Goal: Task Accomplishment & Management: Manage account settings

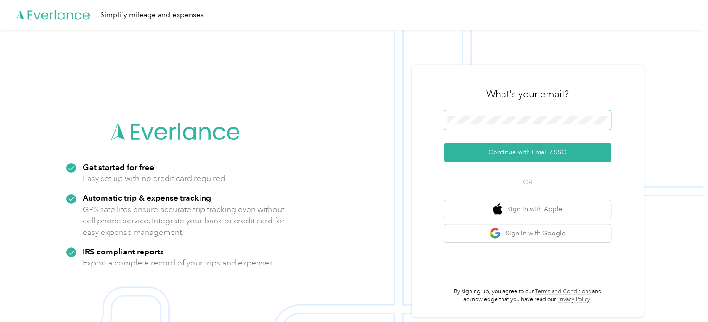
click at [512, 115] on span at bounding box center [527, 119] width 167 height 19
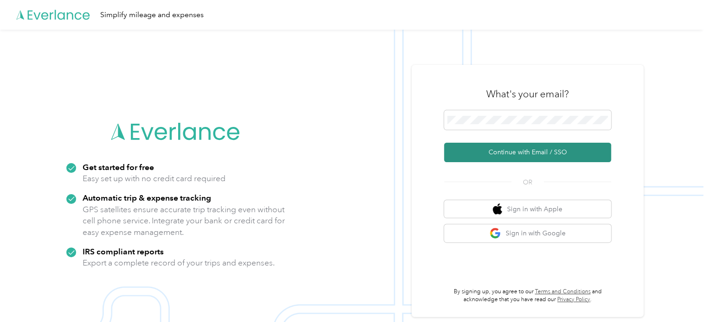
click at [542, 158] on button "Continue with Email / SSO" at bounding box center [527, 152] width 167 height 19
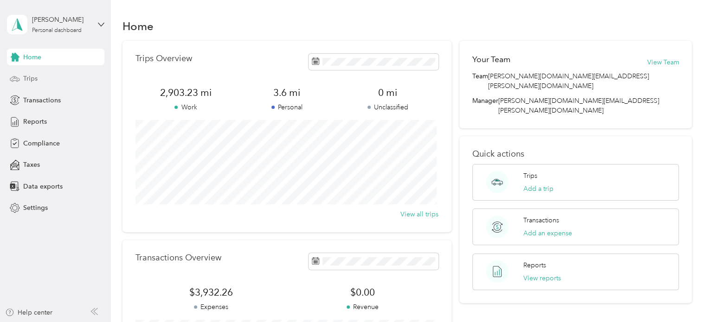
click at [58, 81] on div "Trips" at bounding box center [55, 79] width 97 height 17
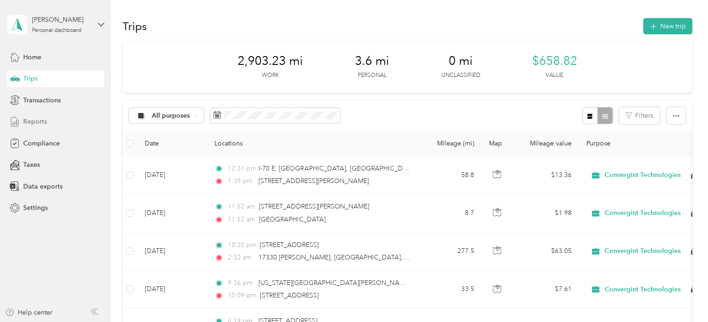
click at [36, 120] on span "Reports" at bounding box center [35, 122] width 24 height 10
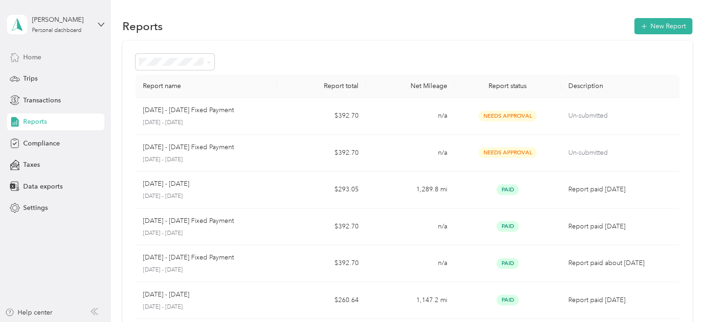
click at [60, 55] on div "Home" at bounding box center [55, 57] width 97 height 17
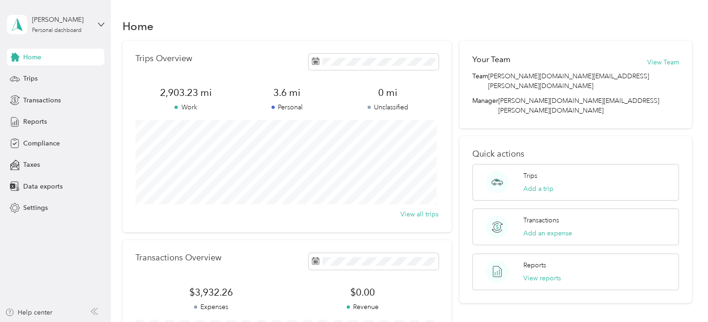
click at [39, 112] on div "Home Trips Transactions Reports Compliance Taxes Data exports Settings" at bounding box center [55, 133] width 97 height 168
click at [43, 117] on span "Reports" at bounding box center [35, 122] width 24 height 10
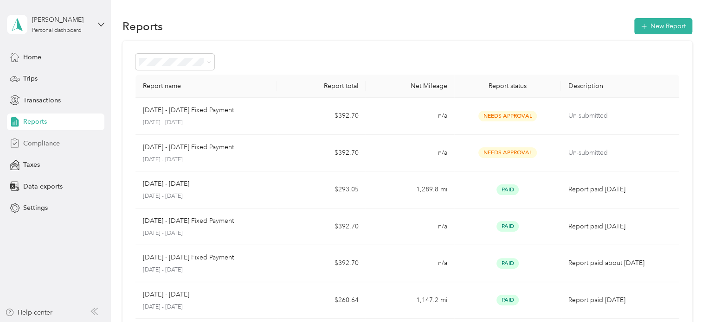
click at [38, 143] on span "Compliance" at bounding box center [41, 144] width 37 height 10
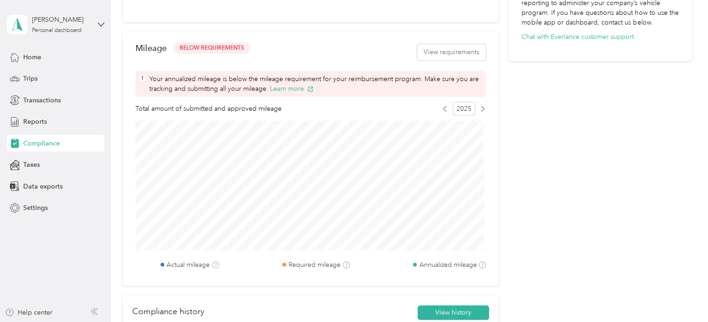
scroll to position [349, 0]
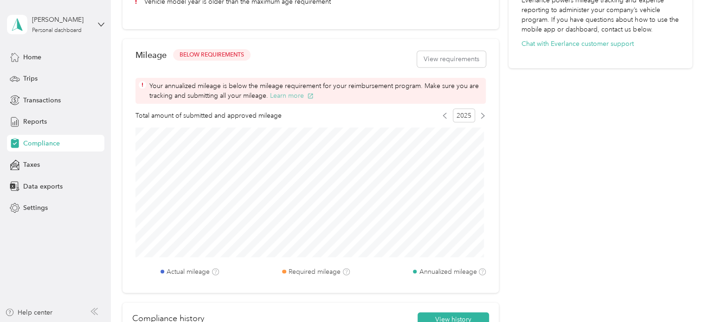
click at [298, 97] on button "Learn more" at bounding box center [292, 96] width 44 height 10
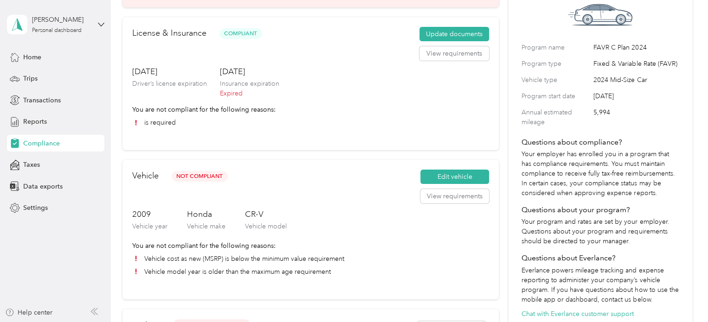
scroll to position [78, 0]
click at [46, 84] on div "Trips" at bounding box center [55, 79] width 97 height 17
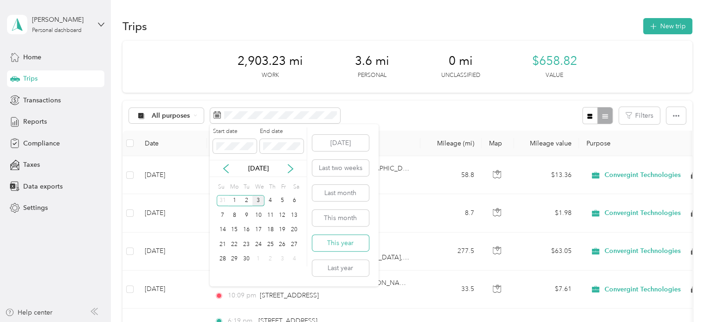
click at [343, 244] on button "This year" at bounding box center [340, 243] width 57 height 16
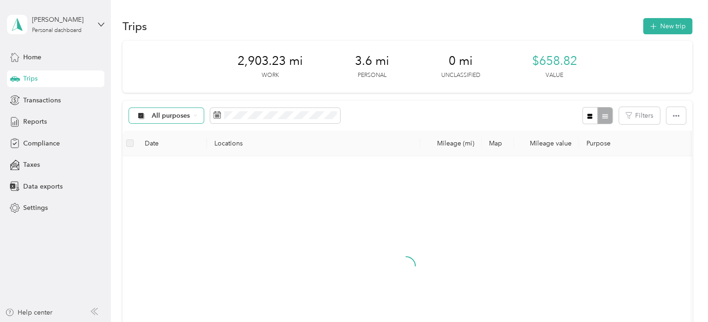
click at [195, 114] on icon at bounding box center [195, 116] width 4 height 4
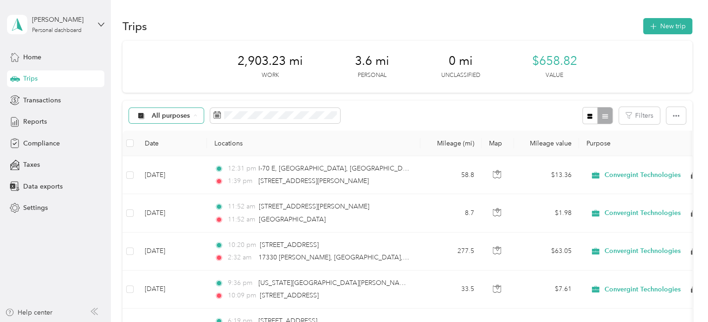
click at [174, 165] on span "Convergint Technologies" at bounding box center [190, 165] width 76 height 10
click at [38, 81] on div "Trips" at bounding box center [55, 79] width 97 height 17
click at [656, 22] on button "New trip" at bounding box center [667, 26] width 49 height 16
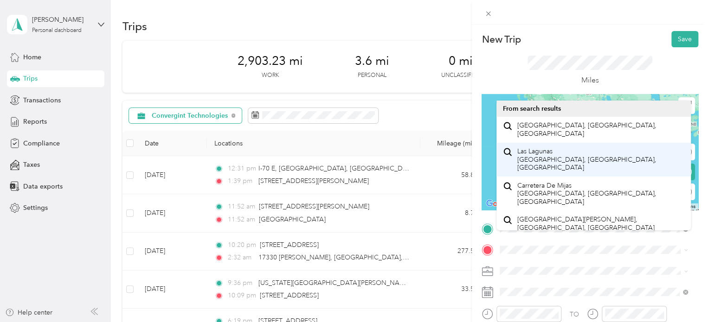
click at [601, 160] on div "Las Lagunas [GEOGRAPHIC_DATA], [GEOGRAPHIC_DATA], [GEOGRAPHIC_DATA]" at bounding box center [593, 160] width 181 height 28
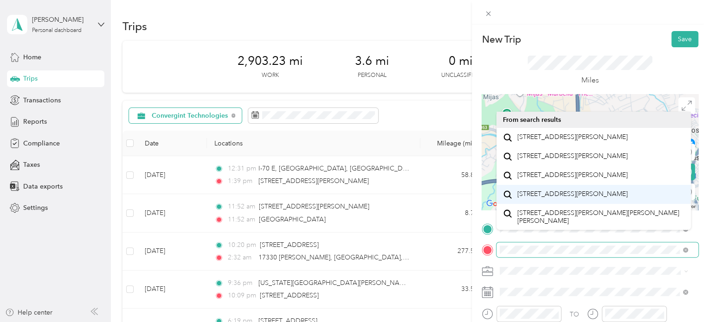
scroll to position [16, 0]
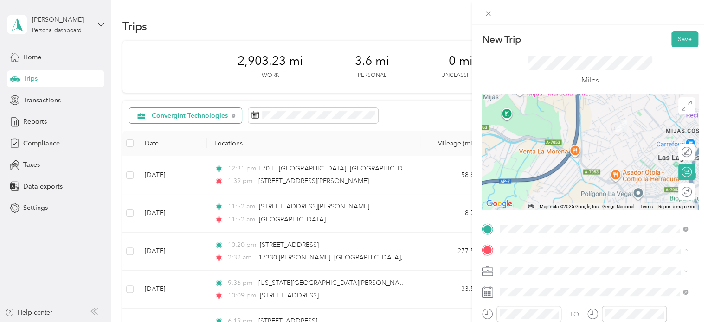
click at [581, 141] on span "[STREET_ADDRESS][PERSON_NAME]" at bounding box center [572, 137] width 110 height 8
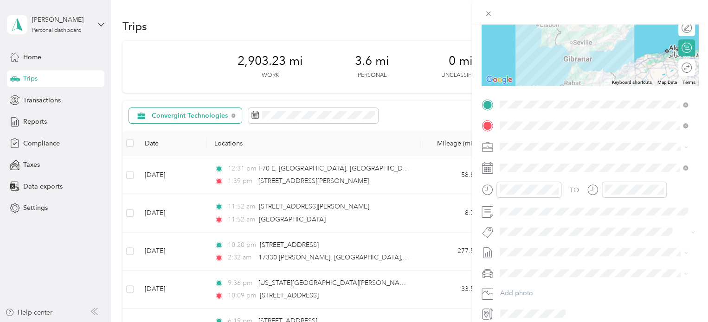
scroll to position [125, 0]
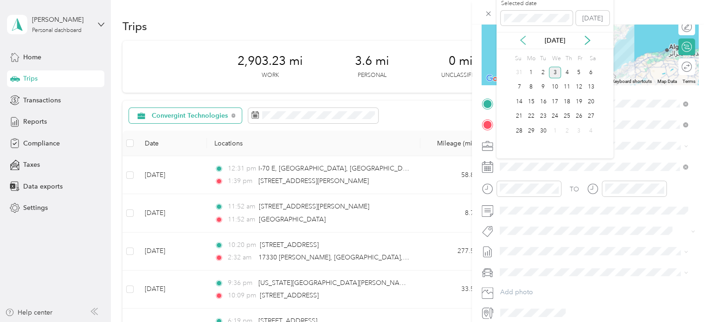
click at [522, 39] on icon at bounding box center [522, 41] width 5 height 8
click at [566, 130] on div "28" at bounding box center [567, 131] width 12 height 12
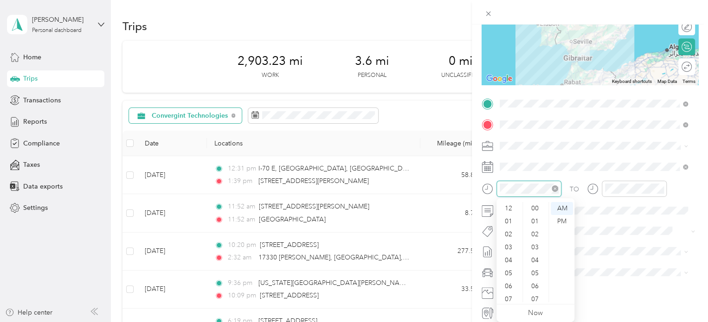
scroll to position [56, 0]
click at [508, 218] on div "05" at bounding box center [509, 218] width 22 height 13
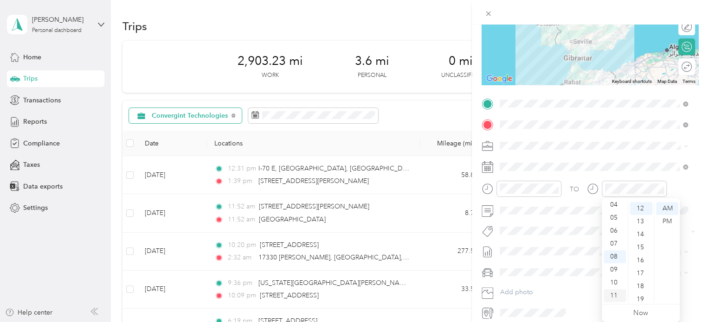
click at [615, 297] on div "11" at bounding box center [615, 295] width 22 height 13
click at [617, 209] on div "12" at bounding box center [615, 208] width 22 height 13
click at [642, 245] on div "15" at bounding box center [641, 247] width 22 height 13
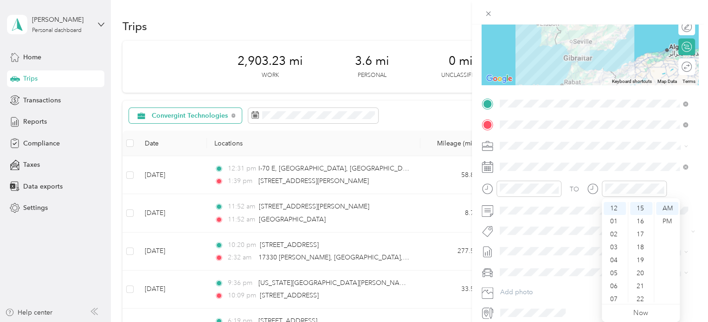
click at [696, 182] on form "New Trip Save This trip cannot be edited because it is either under review, app…" at bounding box center [590, 113] width 236 height 415
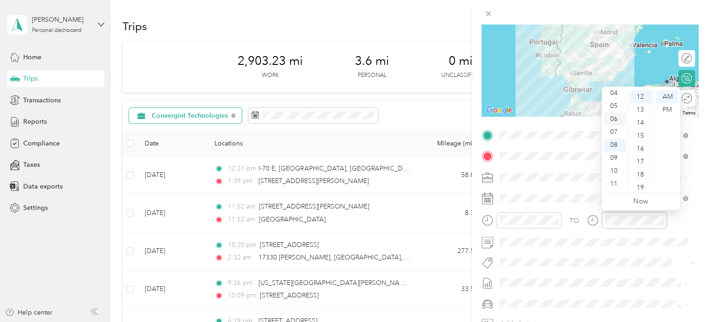
scroll to position [0, 0]
click at [614, 96] on div "12" at bounding box center [615, 96] width 22 height 13
click at [681, 217] on div "TO" at bounding box center [590, 223] width 217 height 23
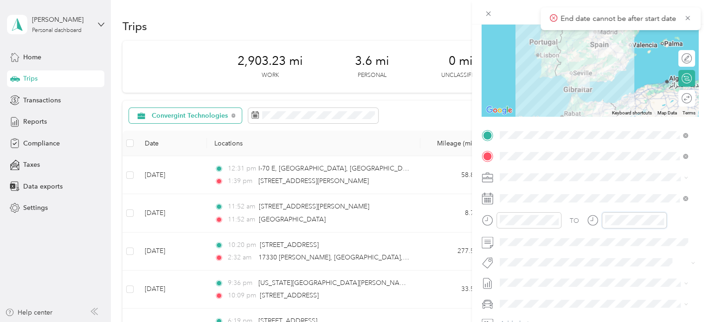
scroll to position [56, 0]
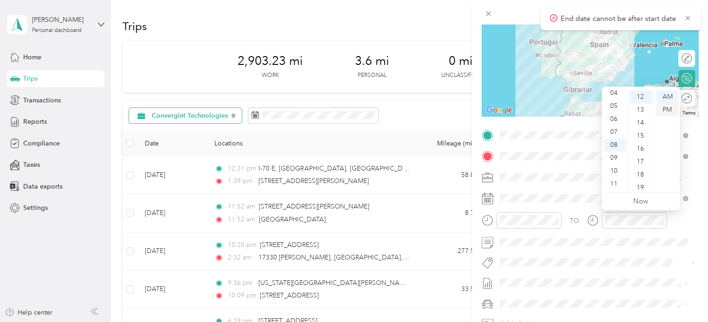
click at [668, 113] on div "PM" at bounding box center [667, 109] width 22 height 13
click at [612, 93] on div "12" at bounding box center [615, 96] width 22 height 13
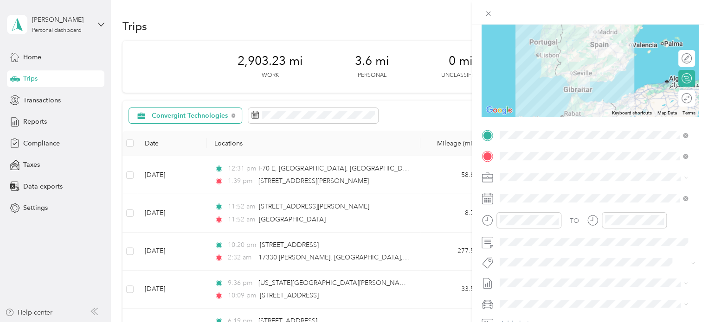
click at [679, 221] on div "TO" at bounding box center [590, 223] width 217 height 23
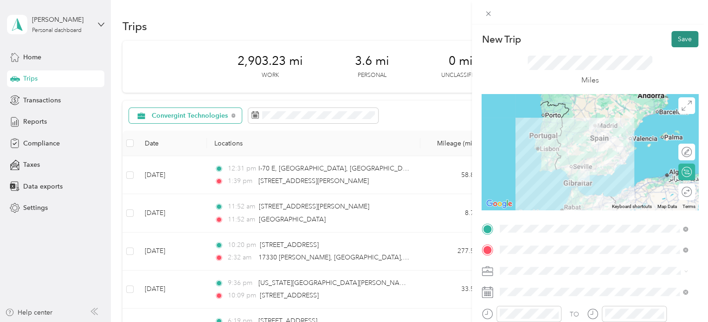
click at [683, 39] on button "Save" at bounding box center [684, 39] width 27 height 16
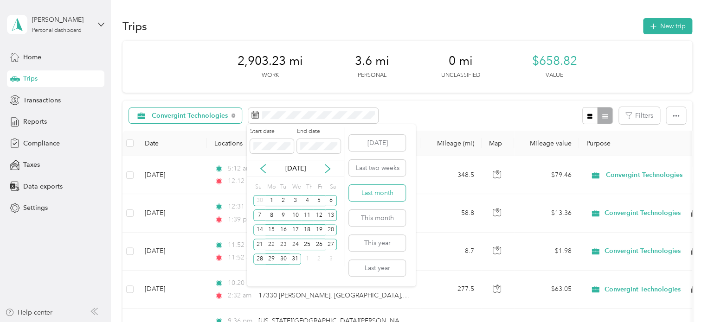
click at [378, 196] on button "Last month" at bounding box center [377, 193] width 57 height 16
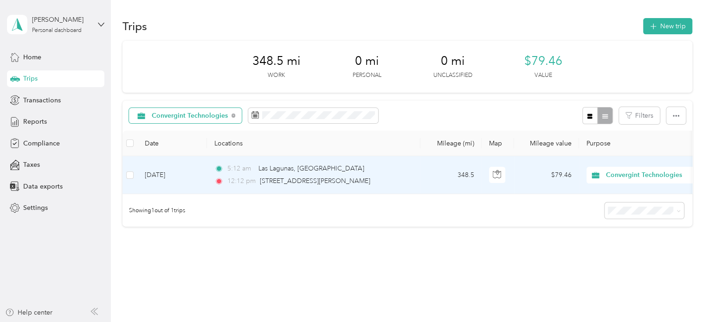
click at [414, 178] on td "5:12 am [GEOGRAPHIC_DATA], [GEOGRAPHIC_DATA] 12:12 pm [STREET_ADDRESS][PERSON_N…" at bounding box center [313, 175] width 213 height 38
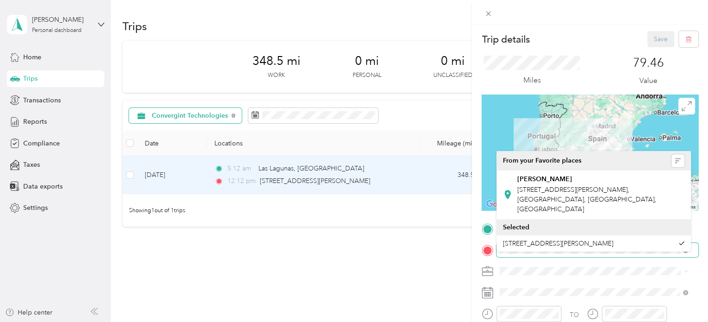
click at [494, 249] on div at bounding box center [590, 250] width 217 height 15
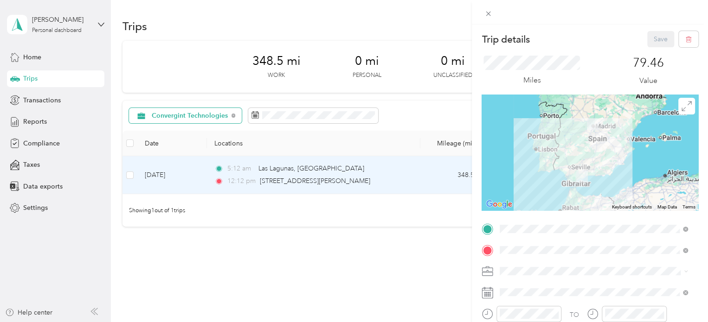
click at [475, 242] on form "Trip details Save This trip cannot be edited because it is either under review,…" at bounding box center [590, 238] width 236 height 415
click at [481, 239] on form "Trip details Save This trip cannot be edited because it is either under review,…" at bounding box center [590, 238] width 236 height 415
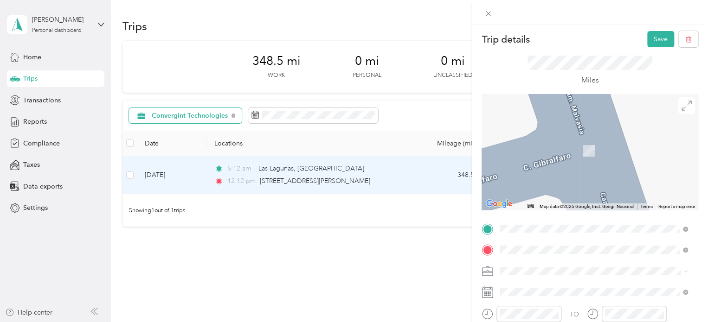
click at [561, 206] on div "[STREET_ADDRESS][PERSON_NAME]" at bounding box center [593, 199] width 181 height 13
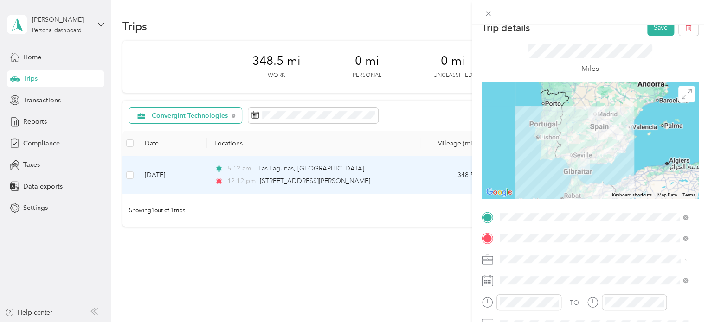
scroll to position [11, 0]
click at [656, 27] on button "Save" at bounding box center [660, 28] width 27 height 16
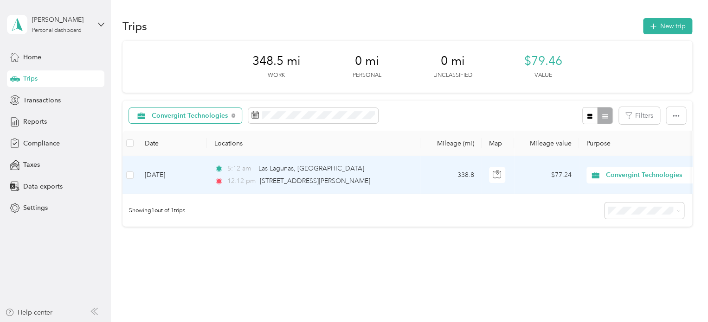
click at [430, 178] on td "338.8" at bounding box center [450, 175] width 61 height 38
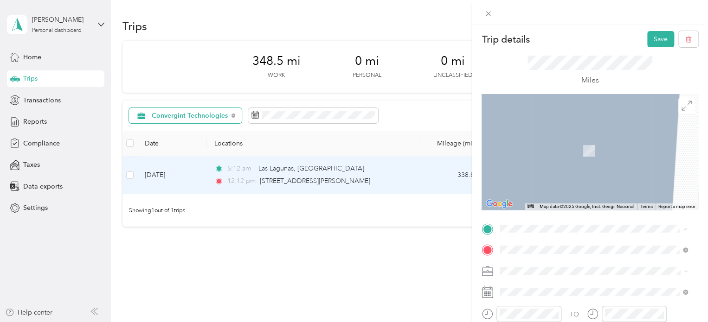
click at [570, 122] on span "Calle Cupresssus De Campomijas [GEOGRAPHIC_DATA], [GEOGRAPHIC_DATA], [GEOGRAPHI…" at bounding box center [600, 124] width 167 height 24
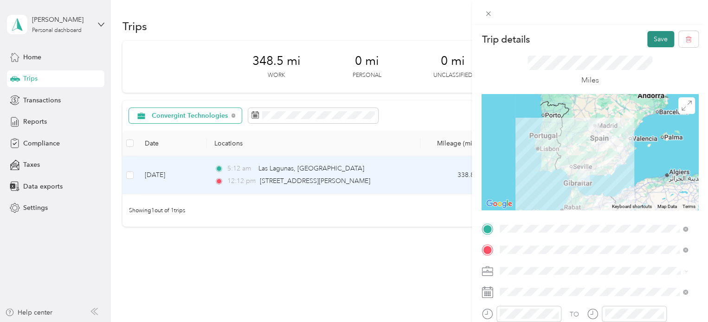
click at [660, 38] on button "Save" at bounding box center [660, 39] width 27 height 16
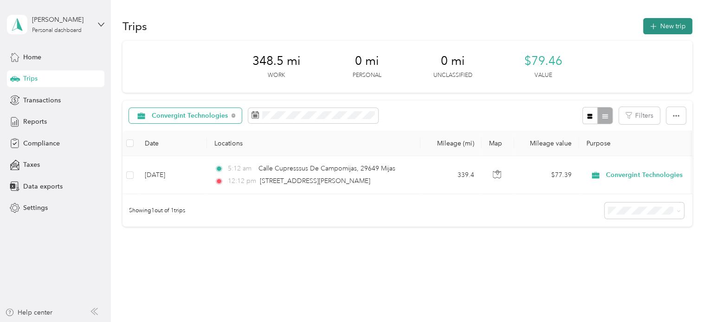
click at [677, 26] on button "New trip" at bounding box center [667, 26] width 49 height 16
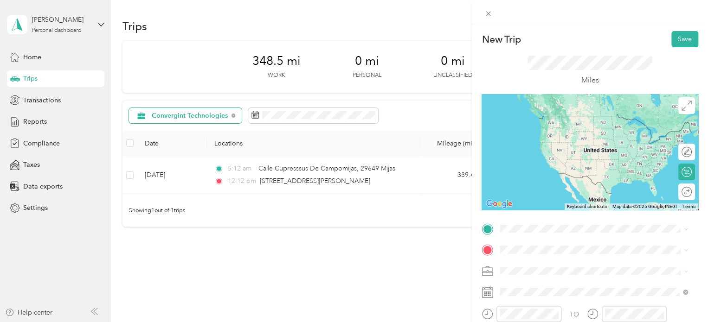
click at [550, 265] on span "Calle Cupresssus De Campomijas [GEOGRAPHIC_DATA], [GEOGRAPHIC_DATA], [GEOGRAPHI…" at bounding box center [600, 265] width 167 height 25
click at [603, 150] on span "[STREET_ADDRESS][PERSON_NAME]" at bounding box center [572, 148] width 110 height 8
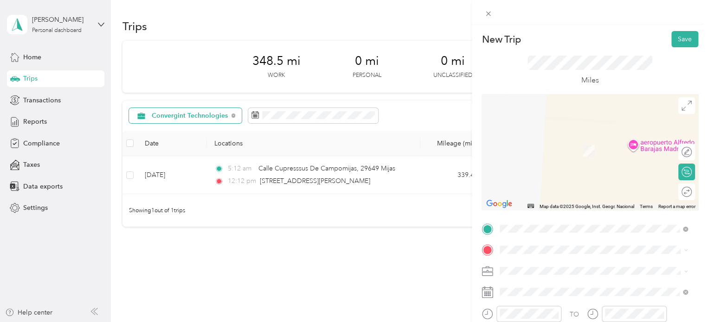
click at [612, 148] on li "Calle Cupresssus De Campomijas [GEOGRAPHIC_DATA], [GEOGRAPHIC_DATA], [GEOGRAPHI…" at bounding box center [593, 144] width 194 height 34
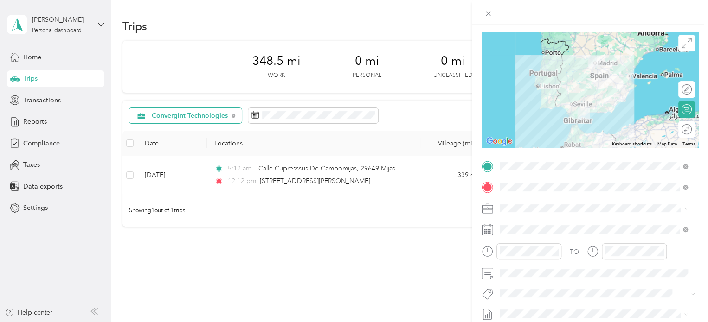
scroll to position [63, 0]
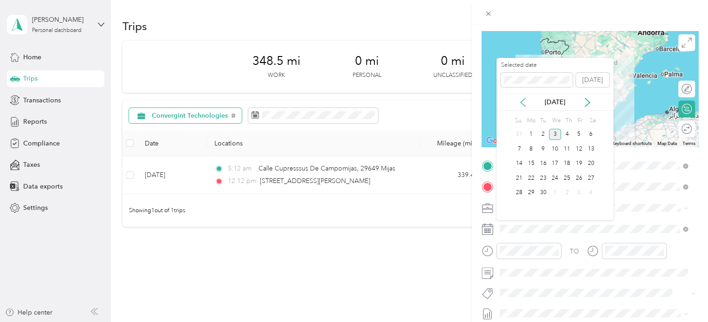
click at [523, 101] on icon at bounding box center [522, 102] width 9 height 9
click at [578, 192] on div "29" at bounding box center [579, 193] width 12 height 12
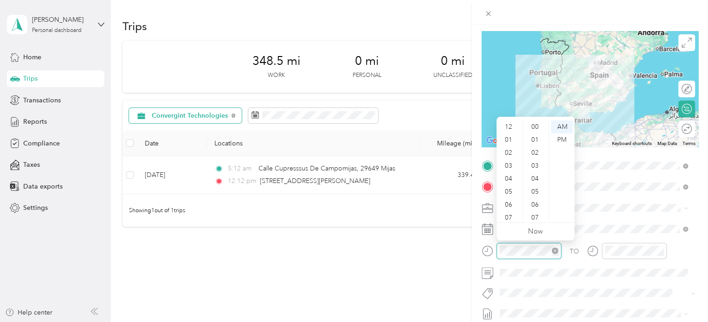
scroll to position [56, 0]
click at [508, 124] on div "04" at bounding box center [509, 123] width 22 height 13
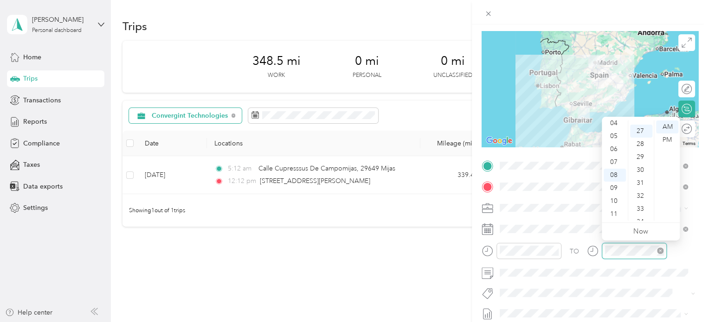
scroll to position [351, 0]
click at [615, 203] on div "10" at bounding box center [615, 201] width 22 height 13
click at [688, 252] on div "TO" at bounding box center [590, 254] width 217 height 23
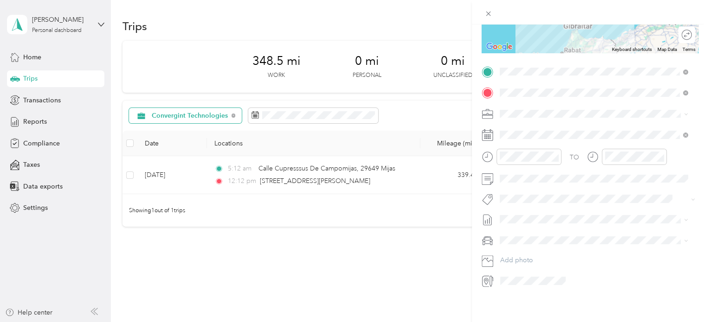
scroll to position [0, 0]
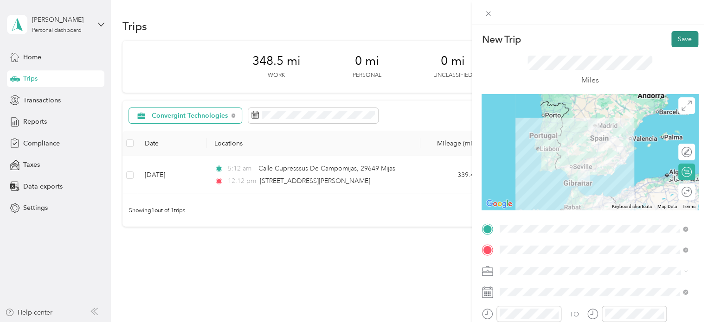
click at [678, 38] on button "Save" at bounding box center [684, 39] width 27 height 16
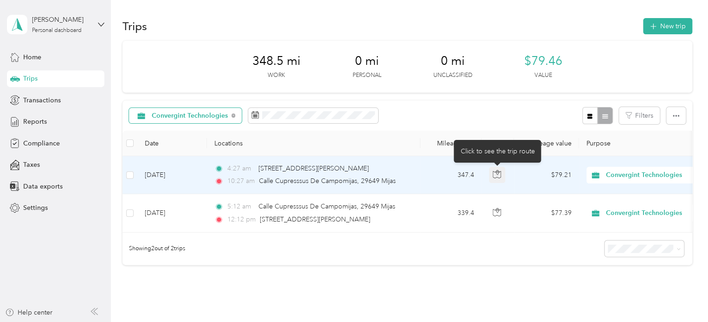
click at [503, 173] on button "button" at bounding box center [497, 175] width 17 height 17
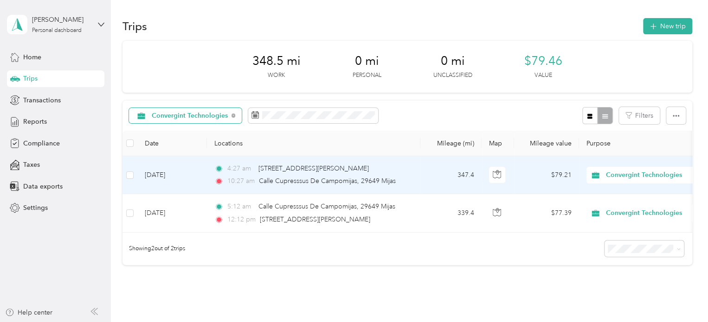
click at [425, 174] on td "347.4" at bounding box center [450, 175] width 61 height 38
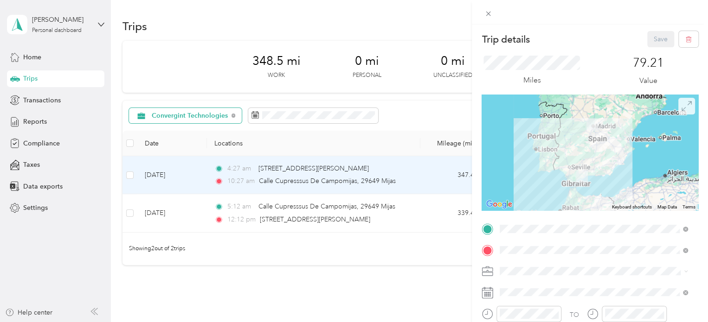
click at [680, 112] on span at bounding box center [686, 106] width 17 height 17
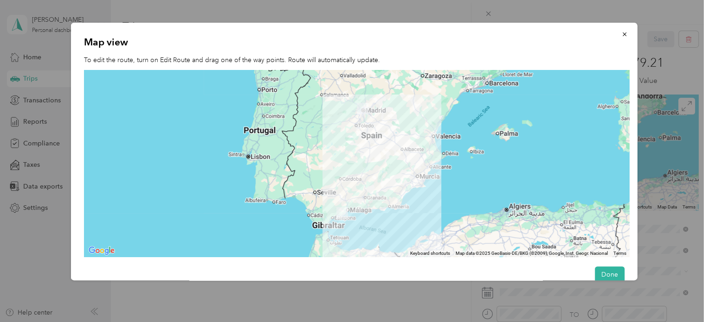
click at [348, 162] on div at bounding box center [356, 163] width 545 height 187
click at [622, 33] on icon "button" at bounding box center [624, 34] width 4 height 4
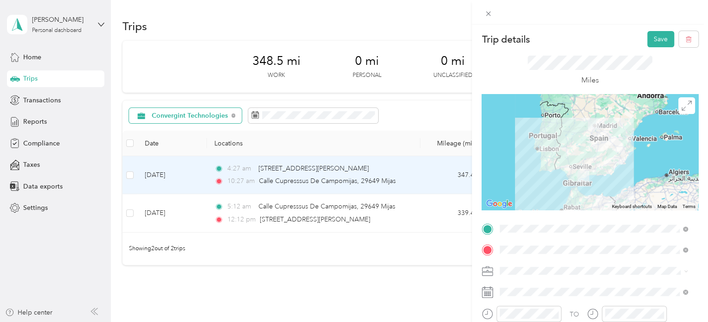
click at [594, 149] on div at bounding box center [590, 152] width 217 height 116
click at [593, 151] on div at bounding box center [590, 152] width 217 height 116
click at [590, 167] on div at bounding box center [590, 152] width 217 height 116
click at [585, 157] on div at bounding box center [590, 152] width 217 height 116
click at [585, 149] on div at bounding box center [590, 152] width 217 height 116
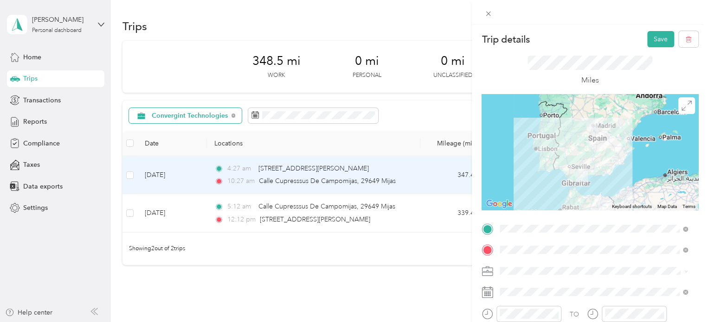
click at [585, 149] on div at bounding box center [590, 152] width 217 height 116
click at [580, 150] on div at bounding box center [590, 152] width 217 height 116
click at [582, 148] on div at bounding box center [590, 152] width 217 height 116
click at [585, 147] on div at bounding box center [590, 152] width 217 height 116
click at [585, 146] on div at bounding box center [590, 152] width 217 height 116
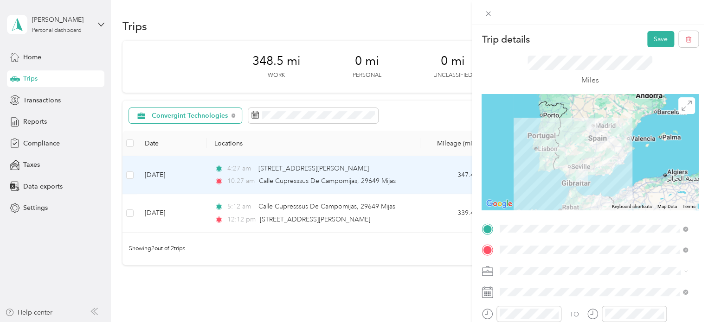
click at [582, 148] on div at bounding box center [590, 152] width 217 height 116
click at [582, 150] on div at bounding box center [590, 152] width 217 height 116
click at [586, 149] on div at bounding box center [590, 152] width 217 height 116
click at [655, 40] on button "Save" at bounding box center [660, 39] width 27 height 16
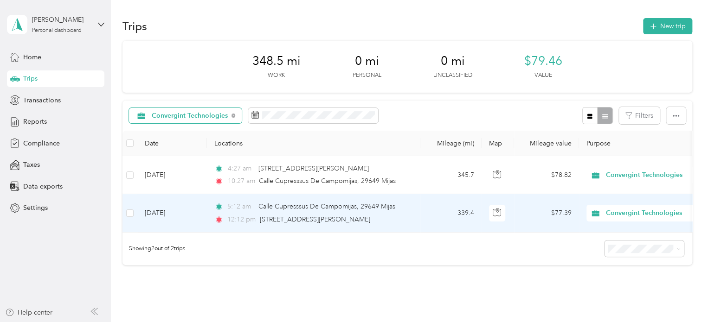
click at [437, 212] on td "339.4" at bounding box center [450, 213] width 61 height 38
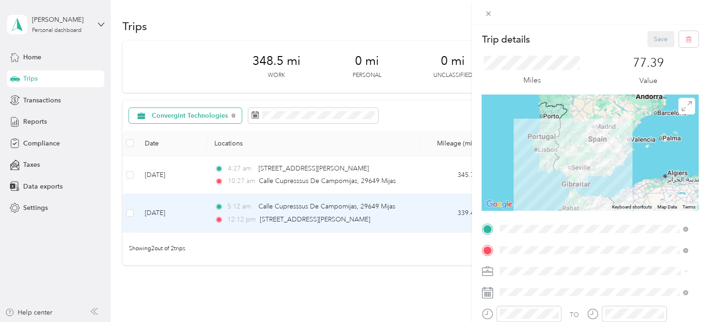
click at [582, 151] on div at bounding box center [590, 153] width 217 height 116
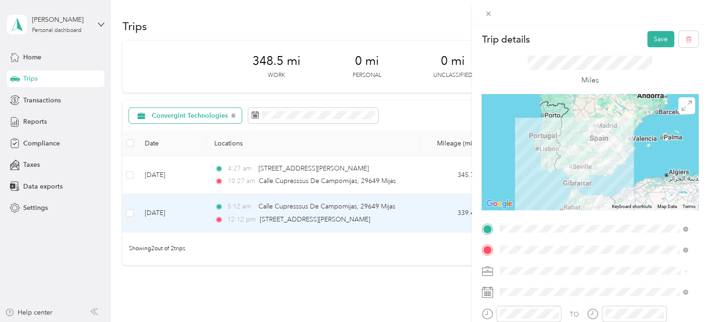
click at [588, 158] on div at bounding box center [590, 152] width 217 height 116
click at [655, 37] on button "Save" at bounding box center [660, 39] width 27 height 16
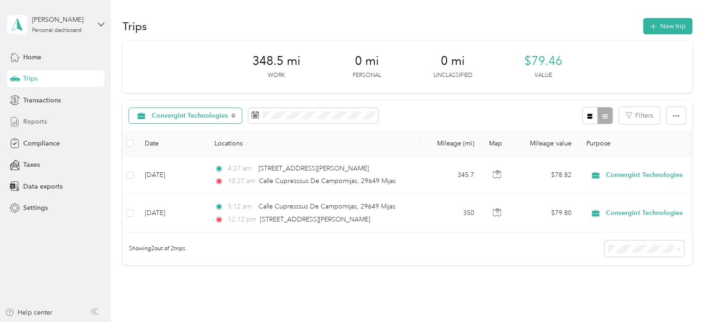
click at [52, 126] on div "Reports" at bounding box center [55, 122] width 97 height 17
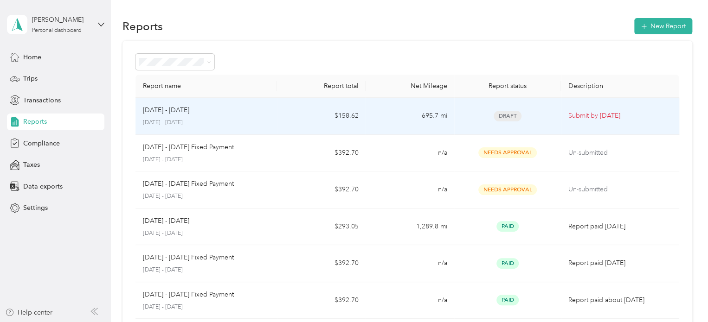
click at [297, 116] on td "$158.62" at bounding box center [321, 116] width 89 height 37
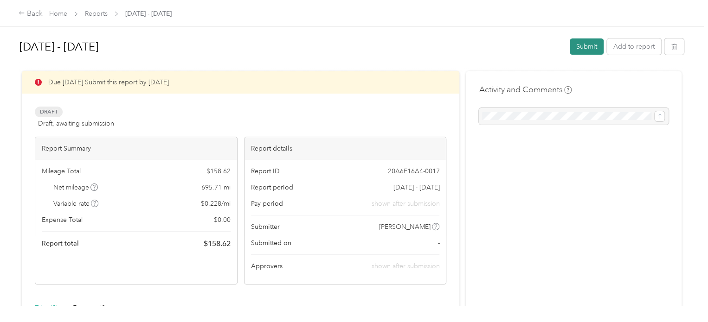
click at [584, 49] on button "Submit" at bounding box center [587, 47] width 34 height 16
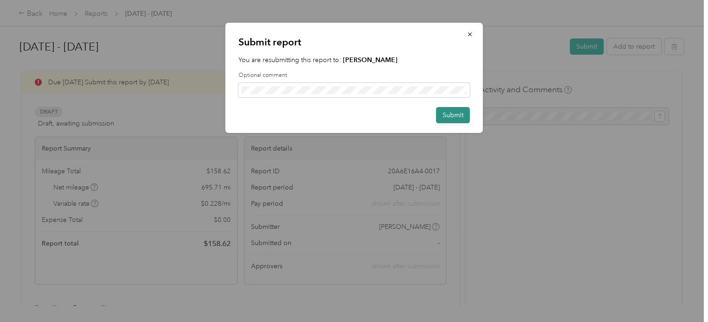
click at [449, 119] on button "Submit" at bounding box center [453, 115] width 34 height 16
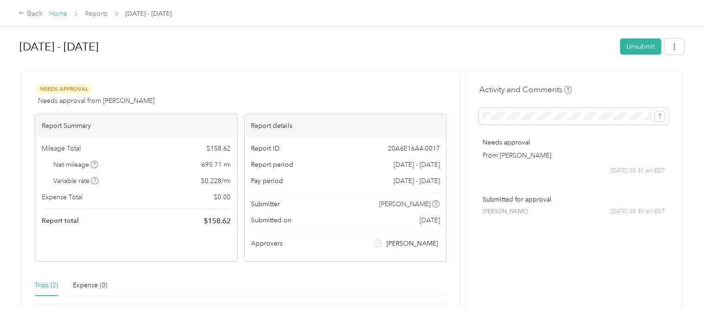
click at [58, 12] on link "Home" at bounding box center [58, 14] width 18 height 8
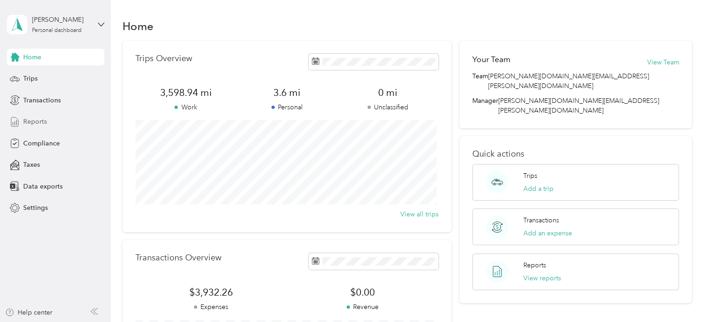
click at [55, 122] on div "Reports" at bounding box center [55, 122] width 97 height 17
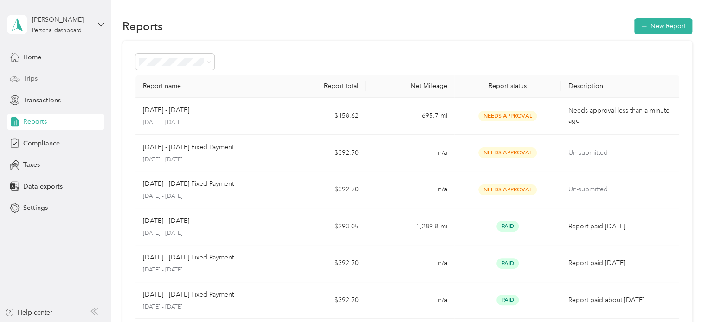
click at [50, 82] on div "Trips" at bounding box center [55, 79] width 97 height 17
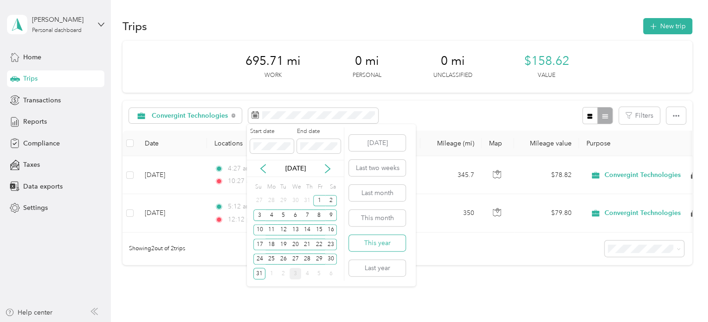
click at [380, 239] on button "This year" at bounding box center [377, 243] width 57 height 16
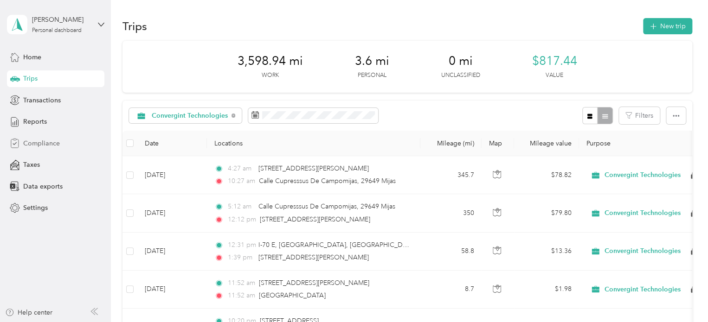
click at [58, 146] on span "Compliance" at bounding box center [41, 144] width 37 height 10
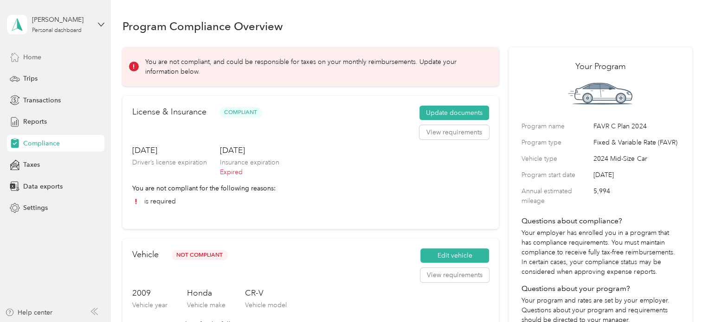
click at [59, 54] on div "Home" at bounding box center [55, 57] width 97 height 17
